Goal: Information Seeking & Learning: Learn about a topic

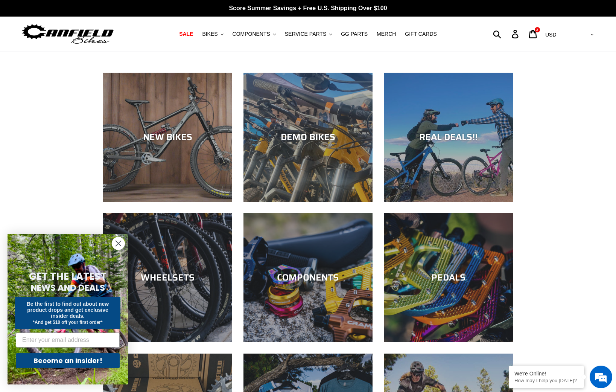
click at [122, 240] on circle "Close dialog" at bounding box center [118, 243] width 12 height 12
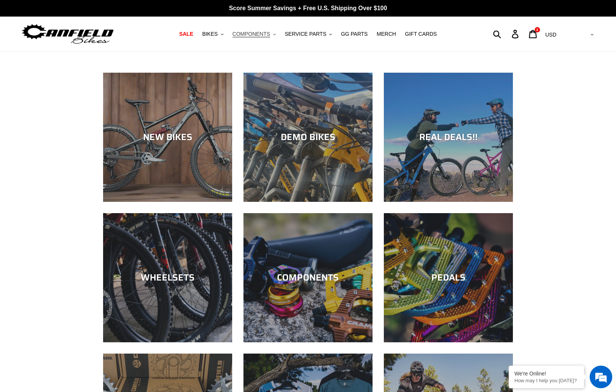
click at [273, 36] on button "COMPONENTS .cls-1{fill:#231f20}" at bounding box center [254, 34] width 51 height 10
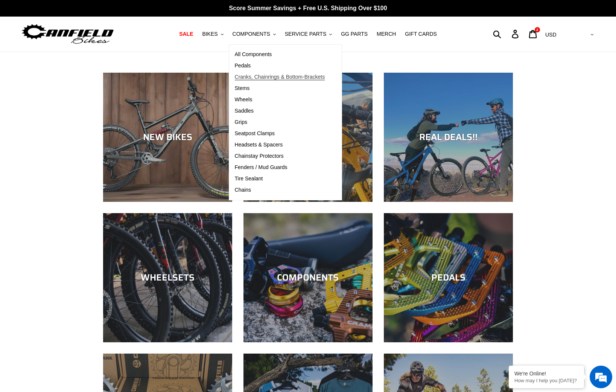
click at [246, 73] on link "Cranks, Chainrings & Bottom-Brackets" at bounding box center [280, 77] width 102 height 11
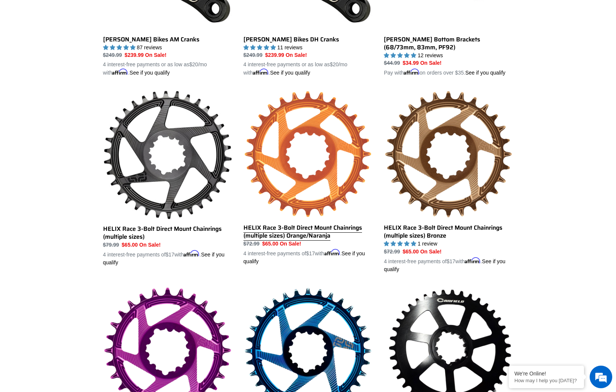
scroll to position [353, 0]
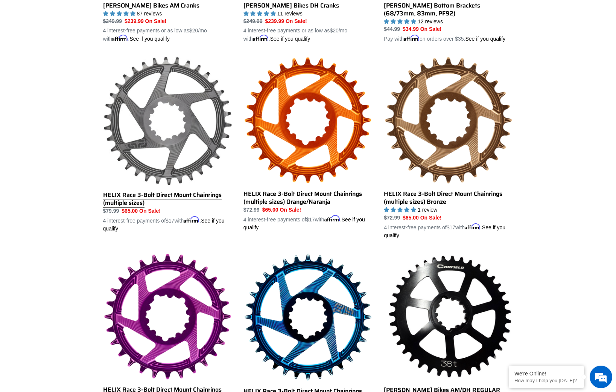
click at [210, 203] on link "HELIX Race 3-Bolt Direct Mount Chainrings (multiple sizes)" at bounding box center [167, 144] width 129 height 176
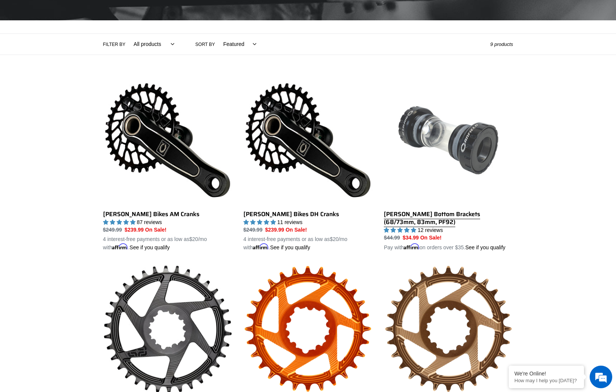
scroll to position [181, 0]
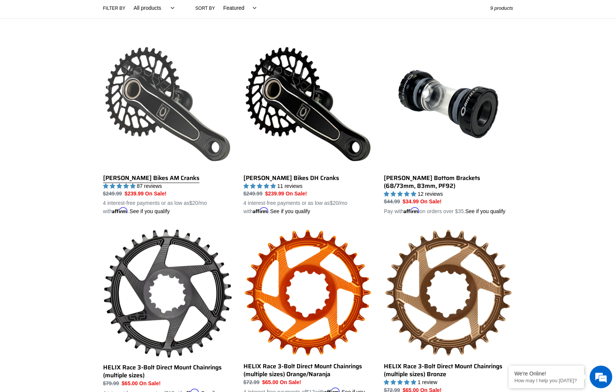
click at [147, 179] on link "Canfield Bikes AM Cranks" at bounding box center [167, 128] width 129 height 176
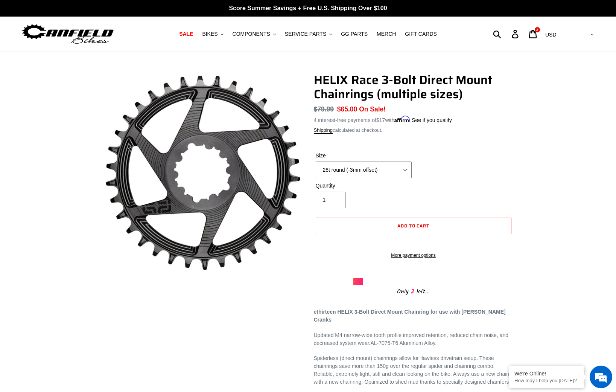
select select "32t round (-3mm offset)"
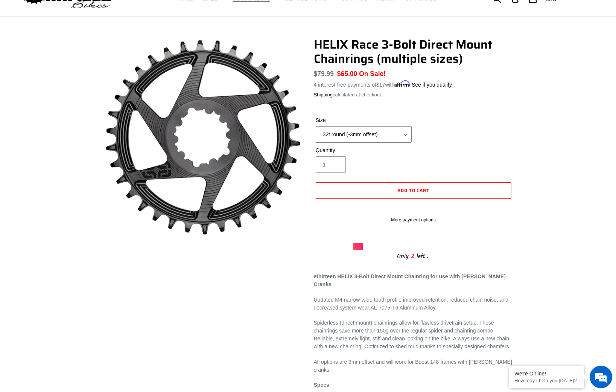
scroll to position [21, 0]
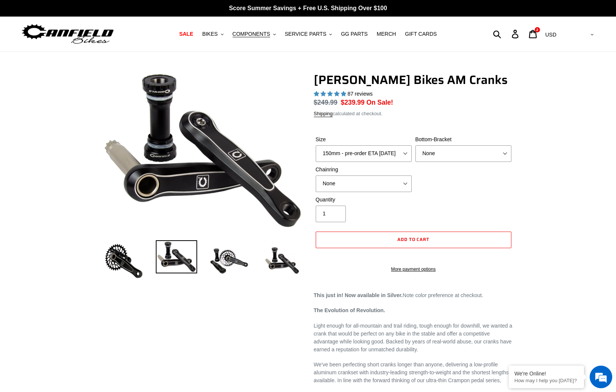
select select "highest-rating"
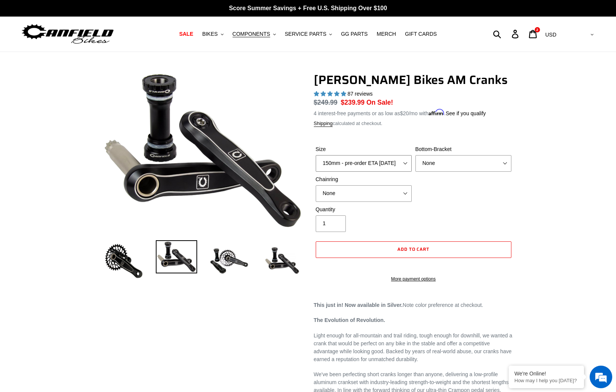
select select "160mm - pre-order ETA 9/30/25"
select select "None"
click at [223, 255] on img at bounding box center [229, 260] width 41 height 41
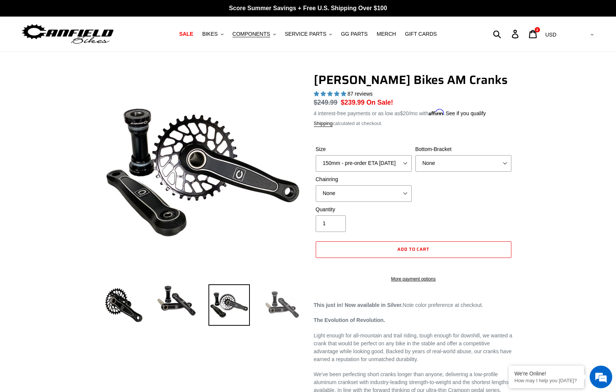
click at [274, 302] on img at bounding box center [281, 304] width 41 height 41
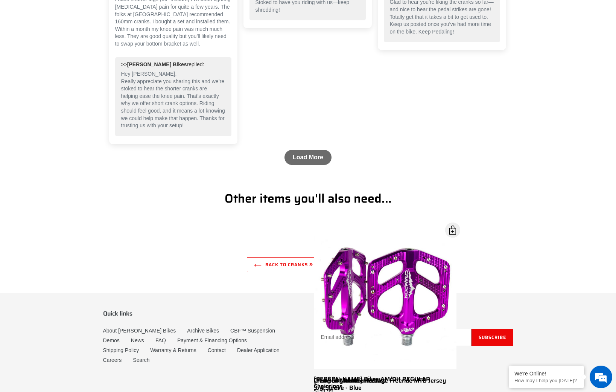
scroll to position [1403, 0]
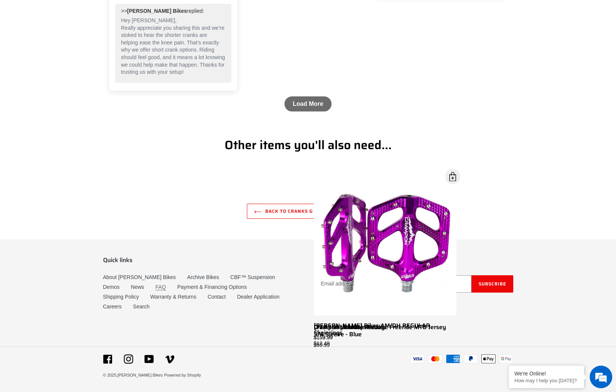
click at [156, 290] on link "FAQ" at bounding box center [161, 287] width 11 height 6
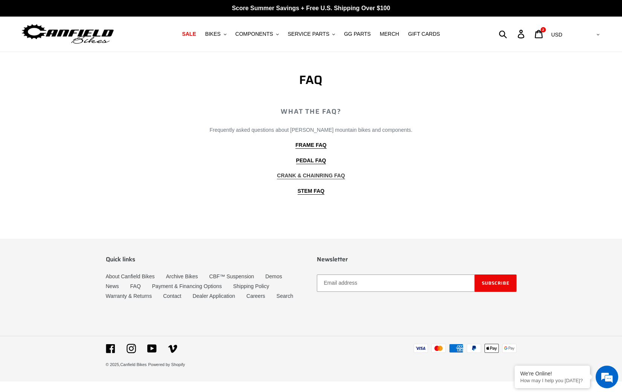
click at [306, 178] on b "CRANK & CHAINRING FAQ" at bounding box center [311, 175] width 68 height 6
click at [257, 35] on span "COMPONENTS" at bounding box center [254, 34] width 38 height 6
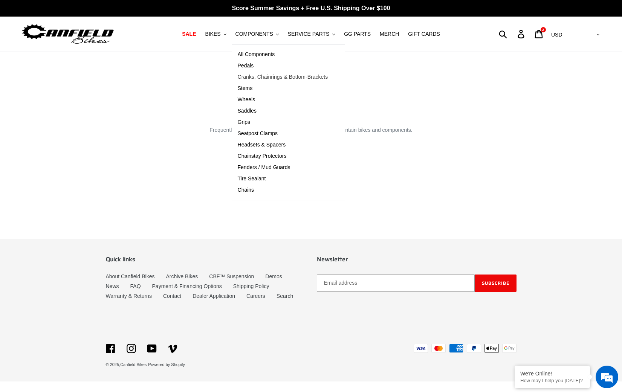
click at [253, 76] on span "Cranks, Chainrings & Bottom-Brackets" at bounding box center [283, 77] width 90 height 6
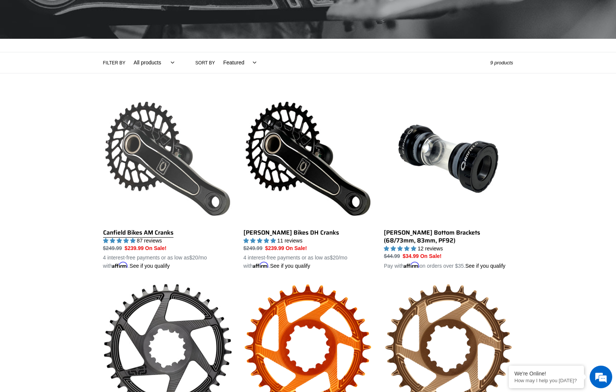
click at [162, 233] on link "Canfield Bikes AM Cranks" at bounding box center [167, 182] width 129 height 176
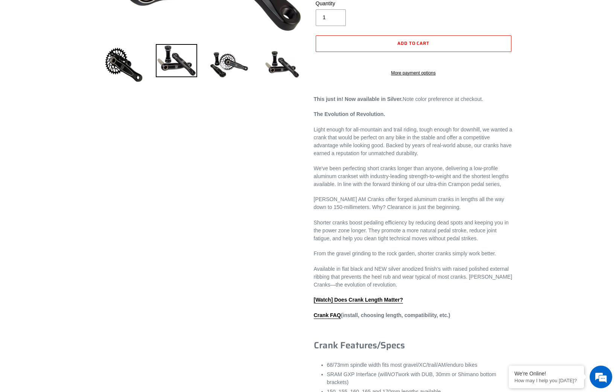
select select "highest-rating"
